Goal: Information Seeking & Learning: Learn about a topic

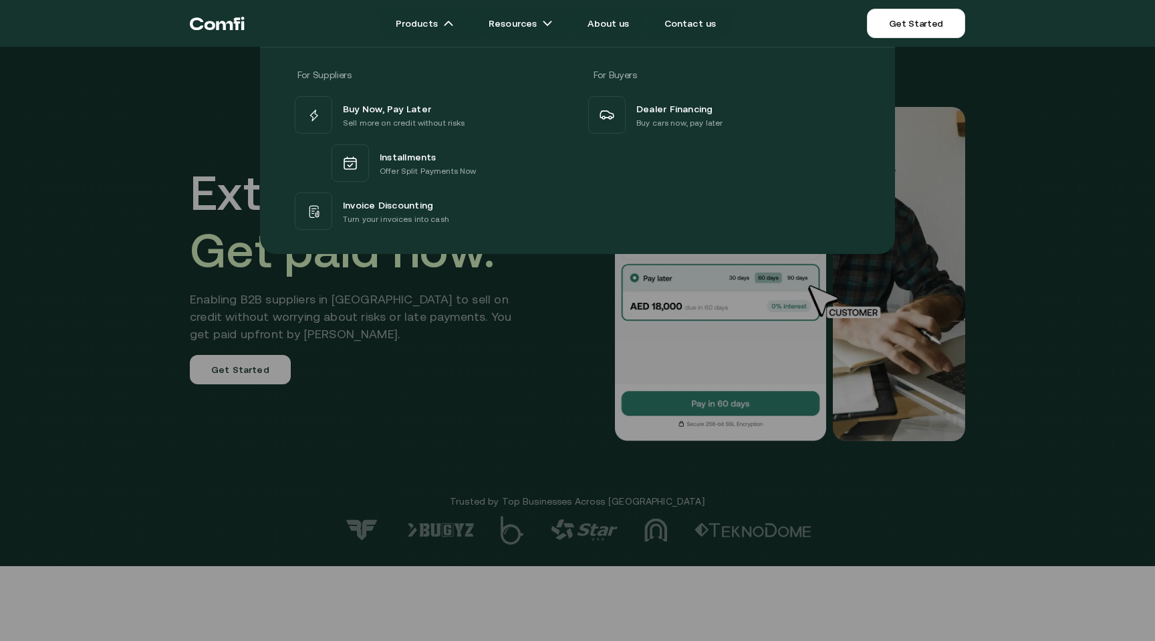
click at [484, 488] on div at bounding box center [577, 367] width 1155 height 641
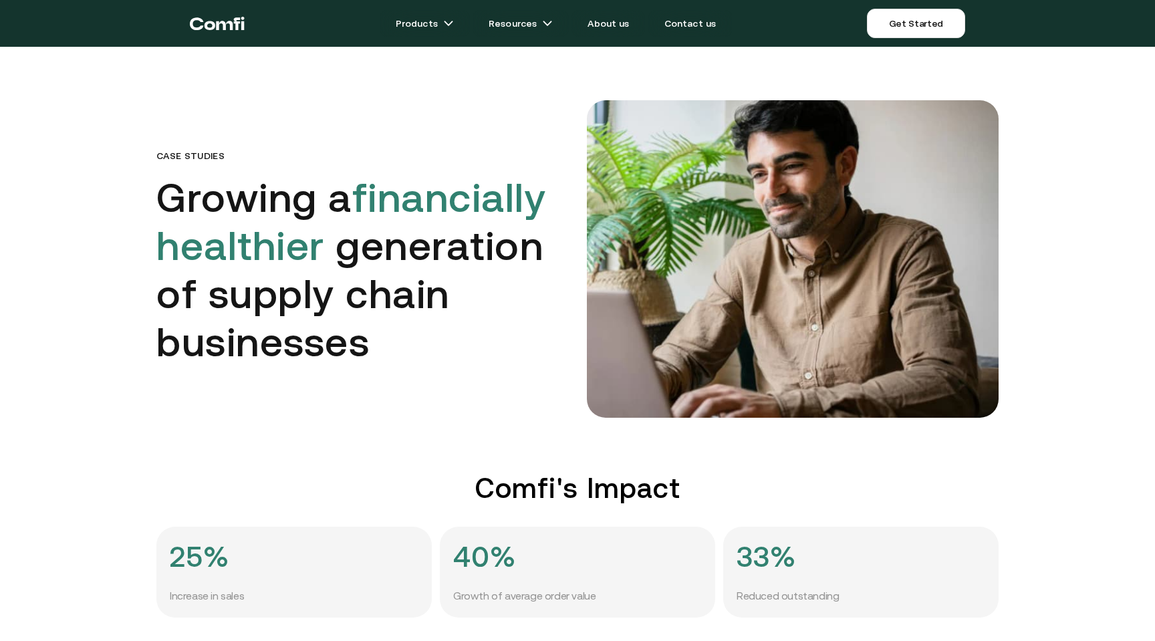
click at [235, 21] on icon "Return to the top of the Comfi home page" at bounding box center [237, 23] width 7 height 13
